Goal: Communication & Community: Answer question/provide support

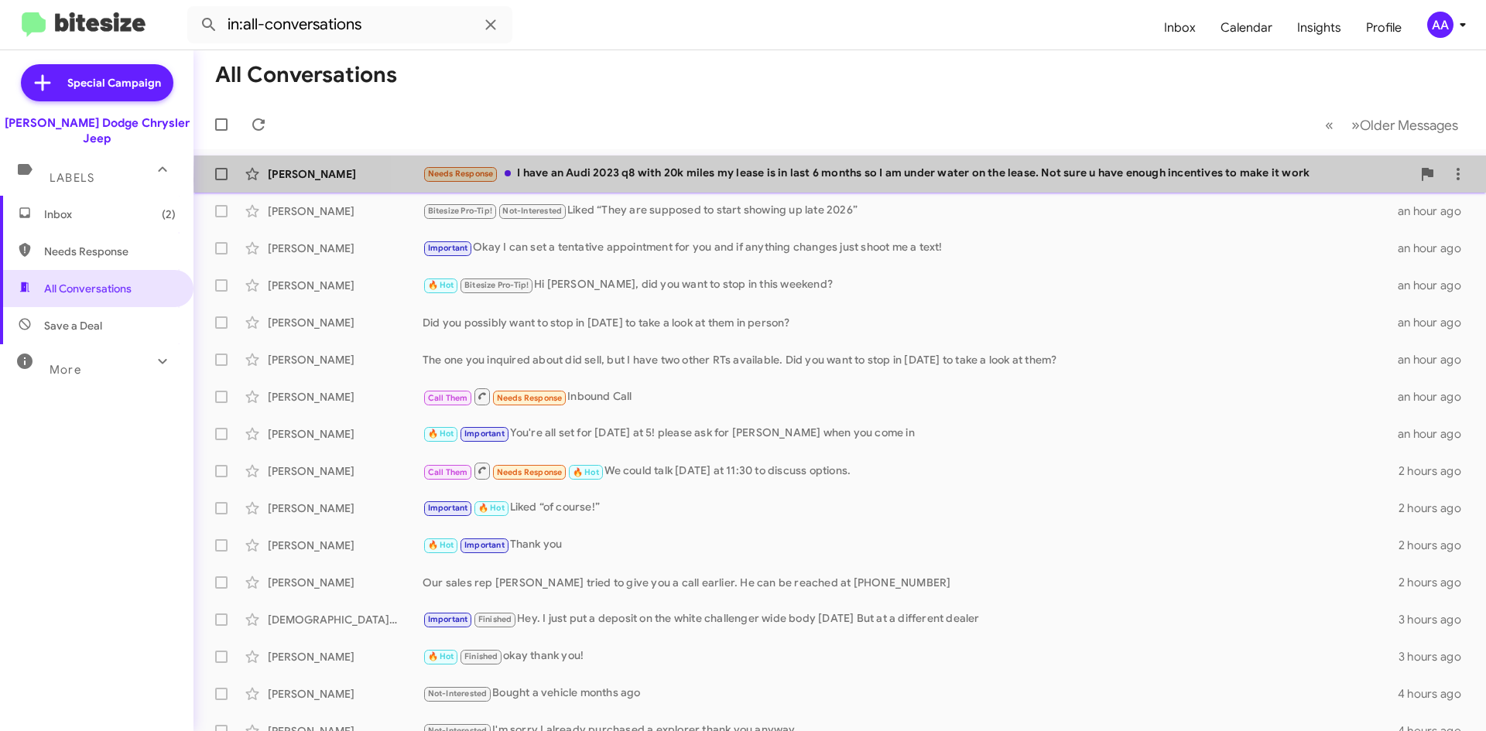
click at [1088, 180] on div "Needs Response I have an Audi 2023 q8 with 20k miles my lease is in last 6 mont…" at bounding box center [916, 174] width 989 height 18
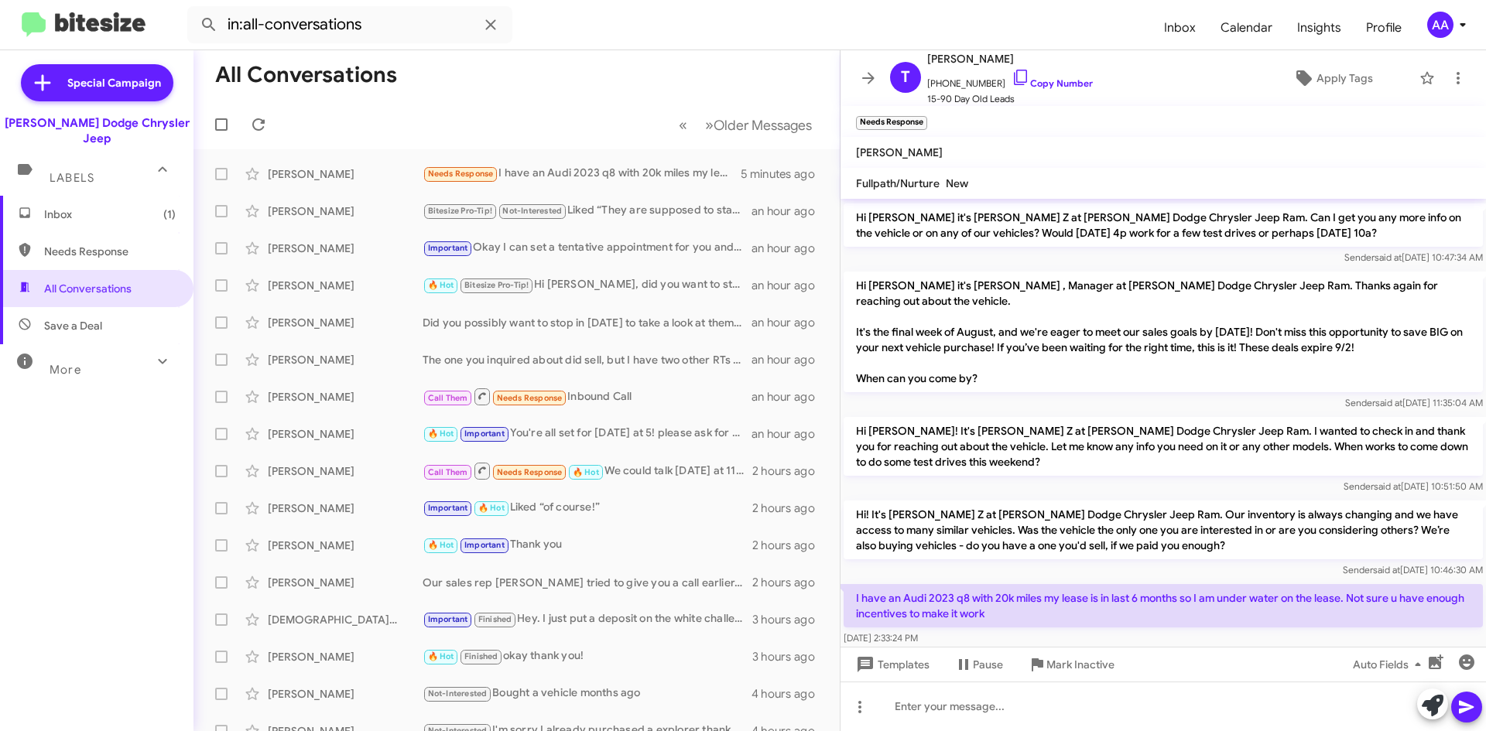
scroll to position [77, 0]
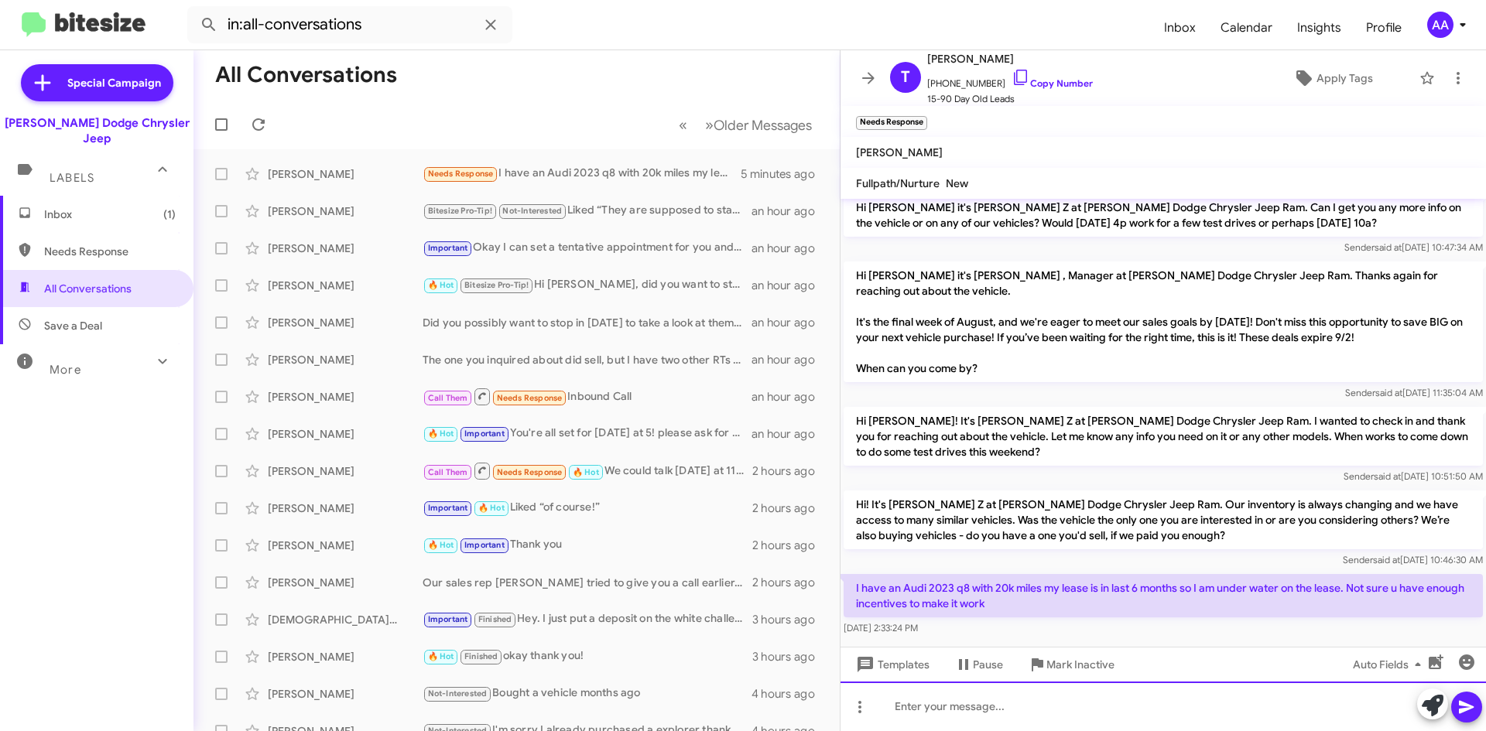
click at [918, 697] on div at bounding box center [1162, 707] width 645 height 50
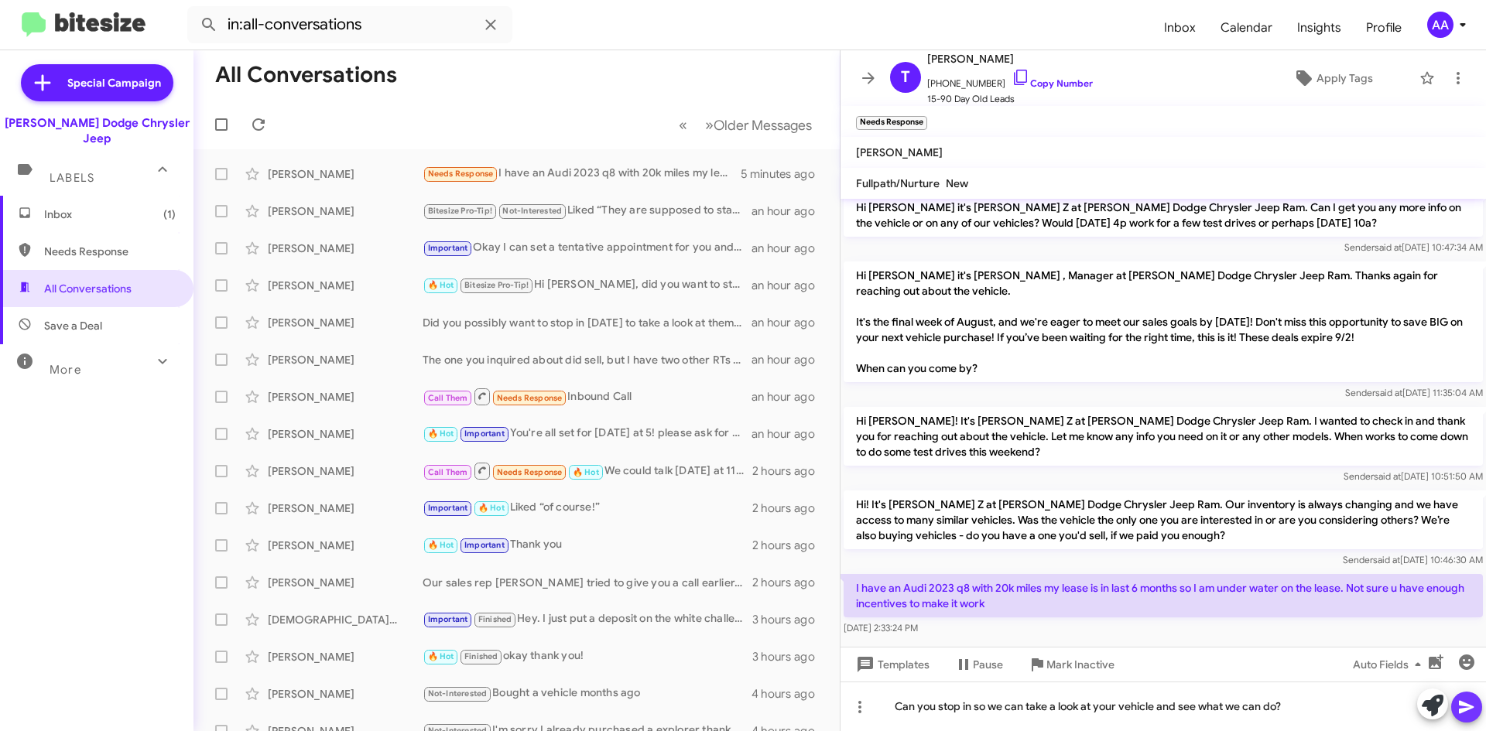
click at [1459, 701] on icon at bounding box center [1466, 707] width 15 height 13
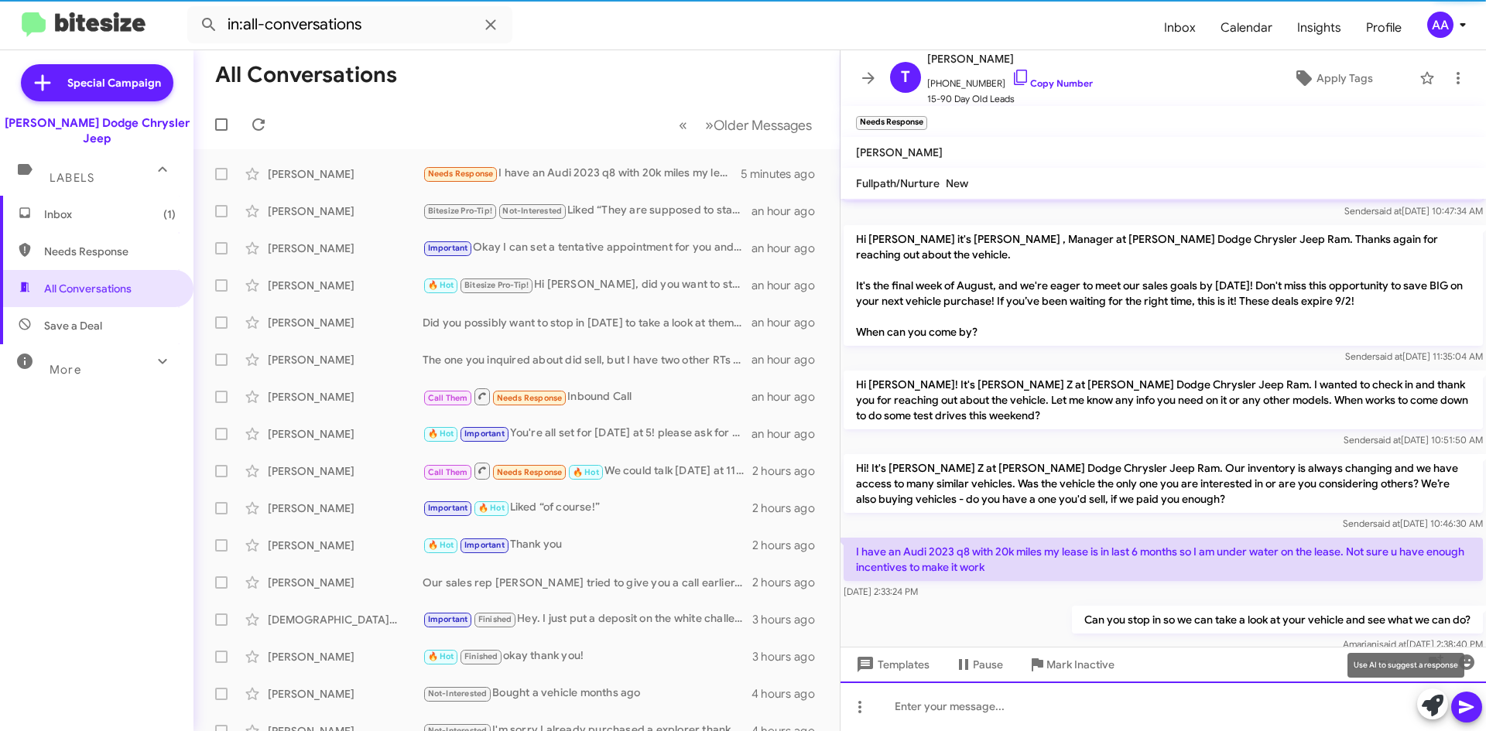
scroll to position [133, 0]
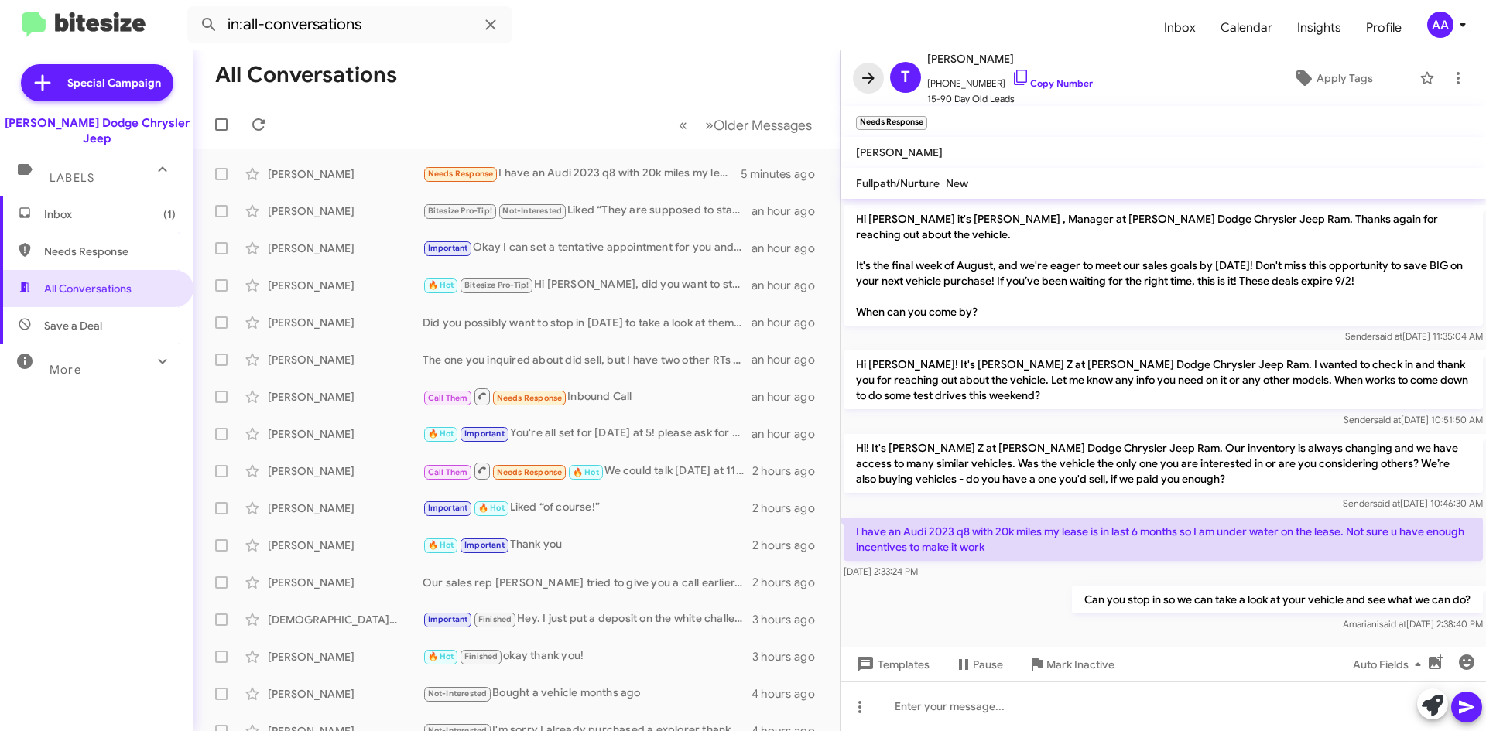
click at [869, 79] on icon at bounding box center [868, 78] width 19 height 19
